Goal: Navigation & Orientation: Find specific page/section

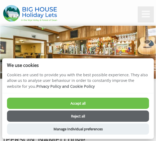
click at [28, 11] on img at bounding box center [30, 13] width 54 height 16
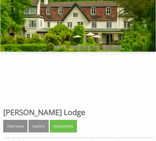
scroll to position [27, 0]
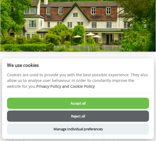
click at [68, 102] on button "Accept all" at bounding box center [78, 103] width 142 height 11
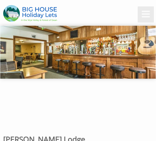
click at [35, 51] on img at bounding box center [77, 52] width 155 height 53
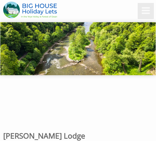
scroll to position [4, 0]
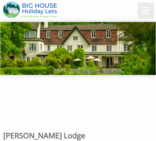
click at [29, 47] on img at bounding box center [77, 48] width 155 height 53
click at [32, 50] on img at bounding box center [77, 48] width 155 height 53
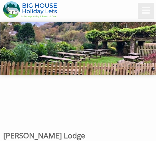
click at [28, 46] on img at bounding box center [77, 48] width 155 height 53
click at [40, 50] on img at bounding box center [77, 48] width 155 height 53
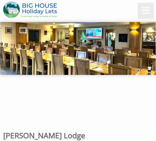
click at [40, 55] on img at bounding box center [77, 48] width 155 height 53
click at [45, 54] on img at bounding box center [77, 48] width 155 height 53
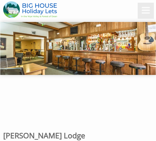
click at [28, 40] on img at bounding box center [77, 48] width 155 height 53
click at [39, 50] on img at bounding box center [77, 48] width 155 height 53
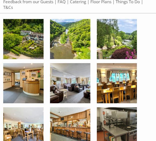
scroll to position [193, 0]
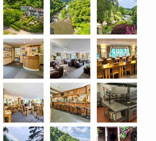
click at [19, 19] on img at bounding box center [23, 14] width 40 height 40
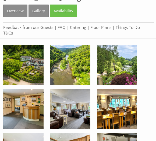
scroll to position [145, 0]
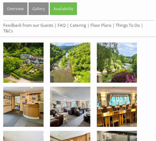
click at [26, 64] on img at bounding box center [23, 63] width 40 height 40
click at [68, 62] on img at bounding box center [70, 63] width 40 height 40
